Goal: Navigation & Orientation: Go to known website

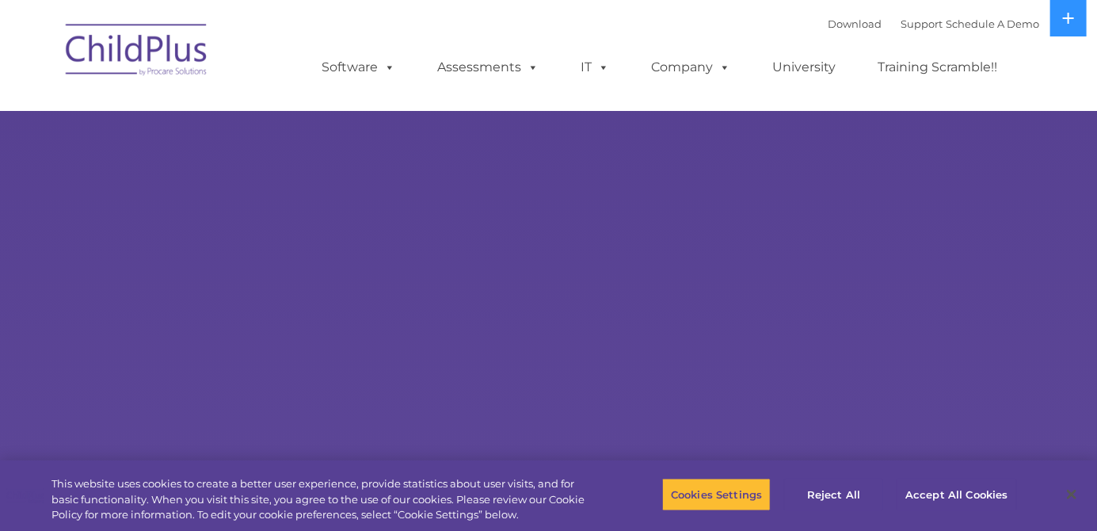
select select "MEDIUM"
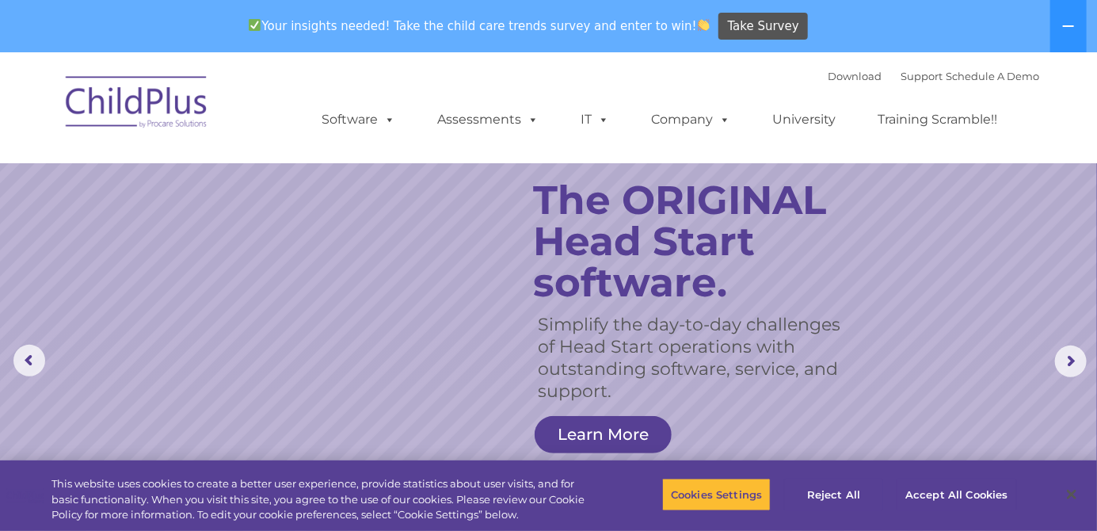
click at [179, 124] on img at bounding box center [137, 104] width 158 height 79
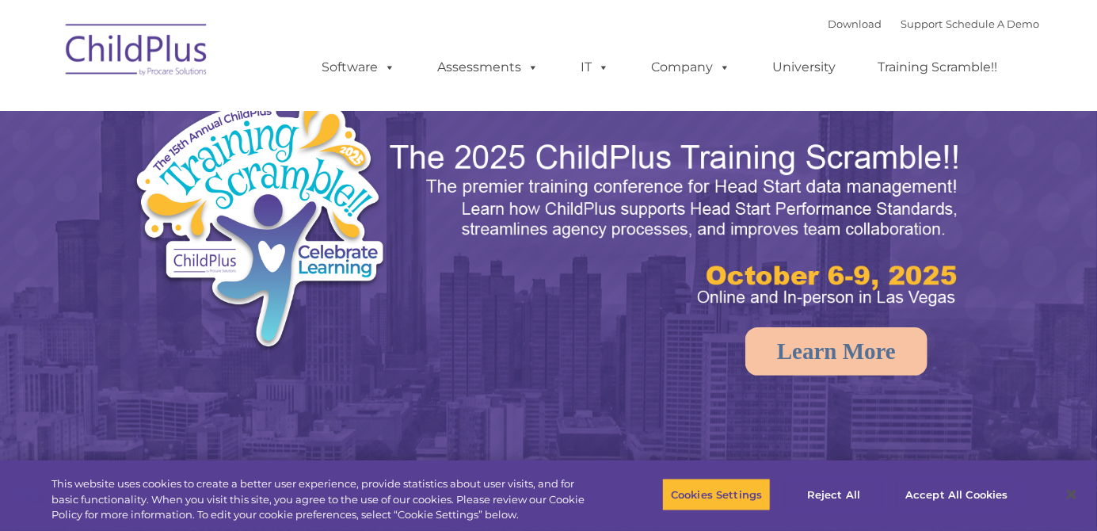
select select "MEDIUM"
